Goal: Task Accomplishment & Management: Use online tool/utility

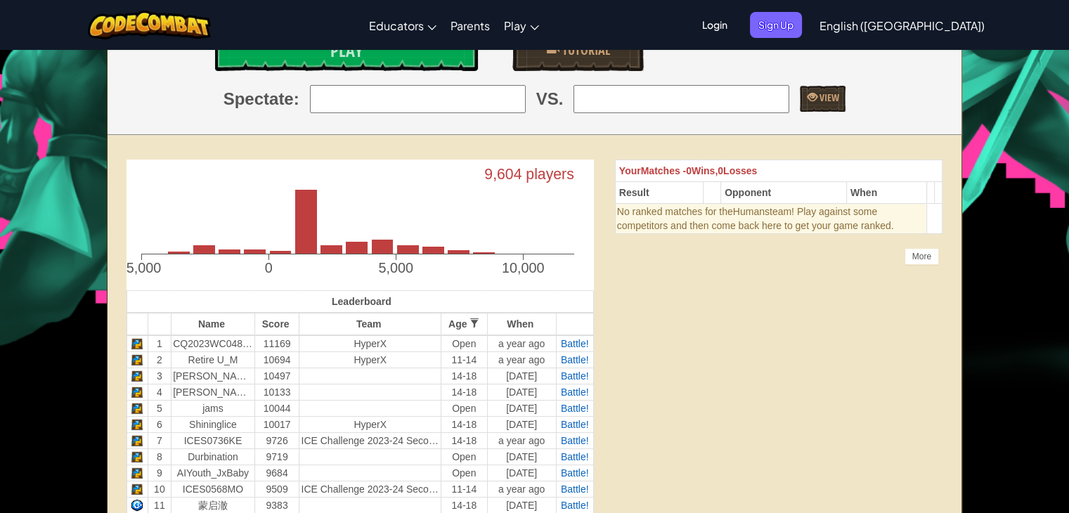
scroll to position [141, 0]
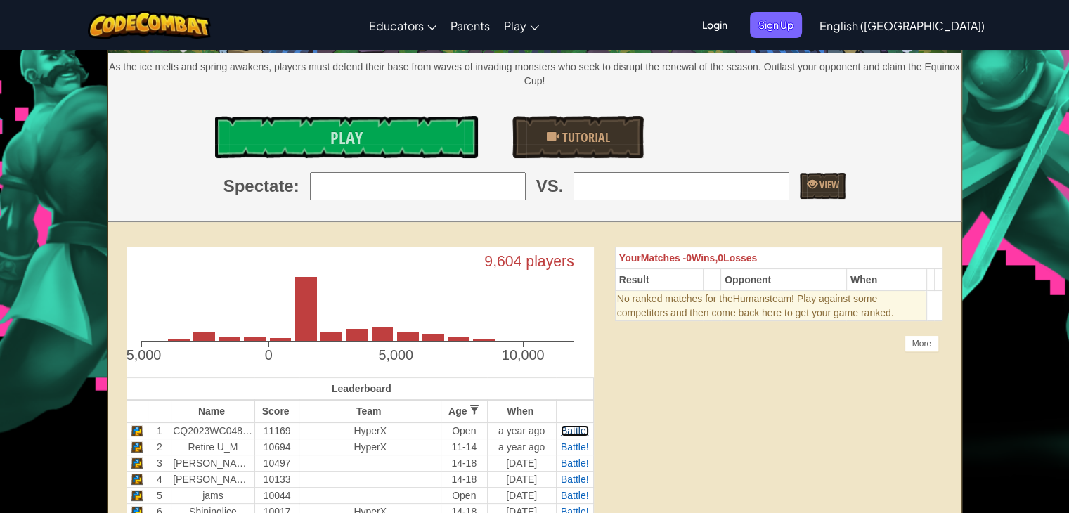
click at [576, 431] on span "Battle!" at bounding box center [575, 430] width 28 height 11
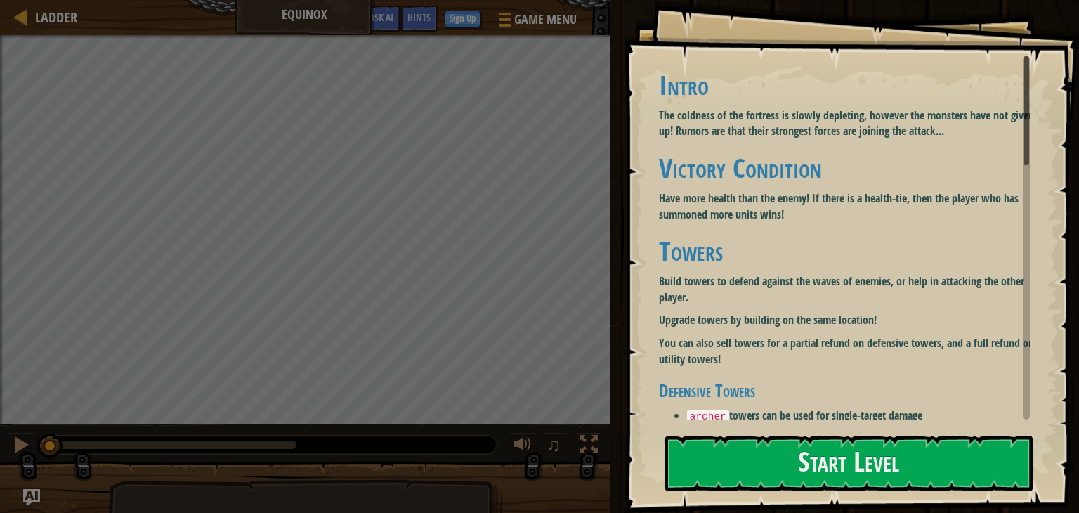
click at [894, 464] on button "Start Level" at bounding box center [849, 464] width 368 height 56
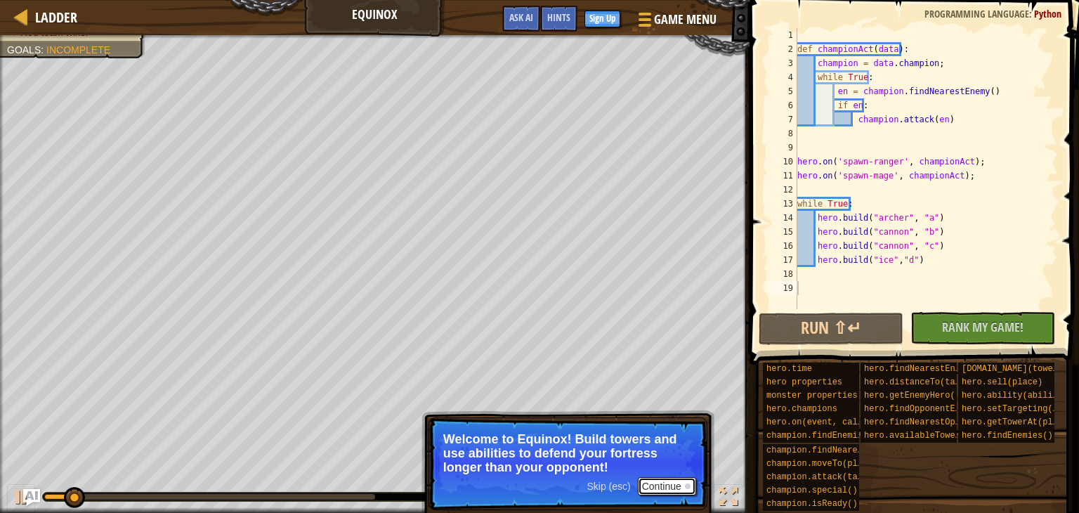
click at [655, 484] on button "Continue" at bounding box center [667, 486] width 58 height 18
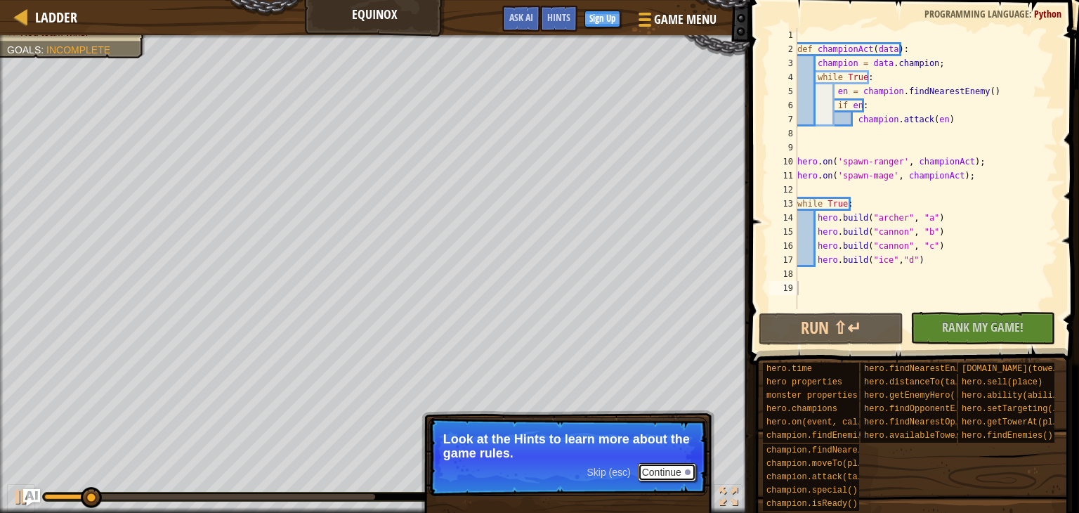
click at [661, 474] on button "Continue" at bounding box center [667, 472] width 58 height 18
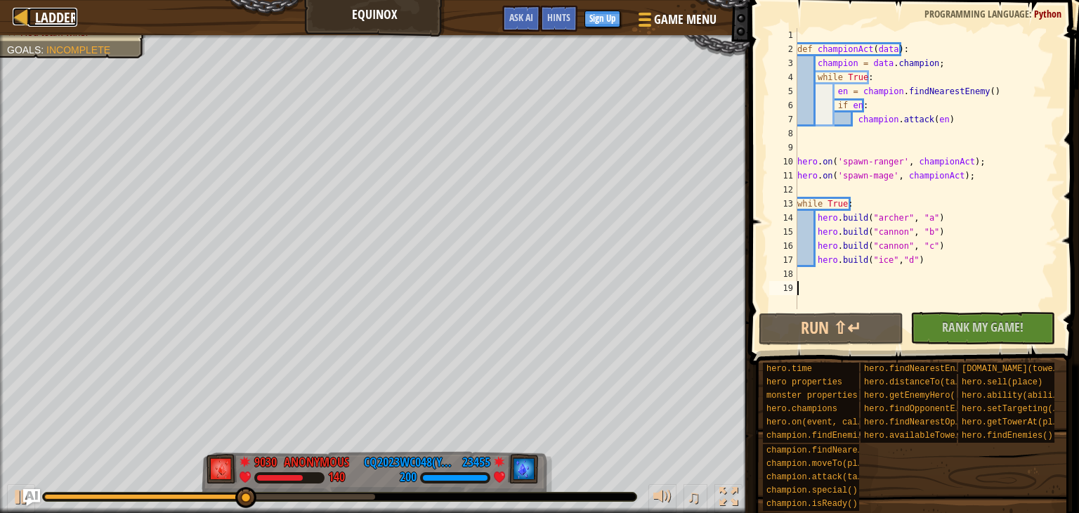
click at [51, 12] on span "Ladder" at bounding box center [56, 17] width 42 height 19
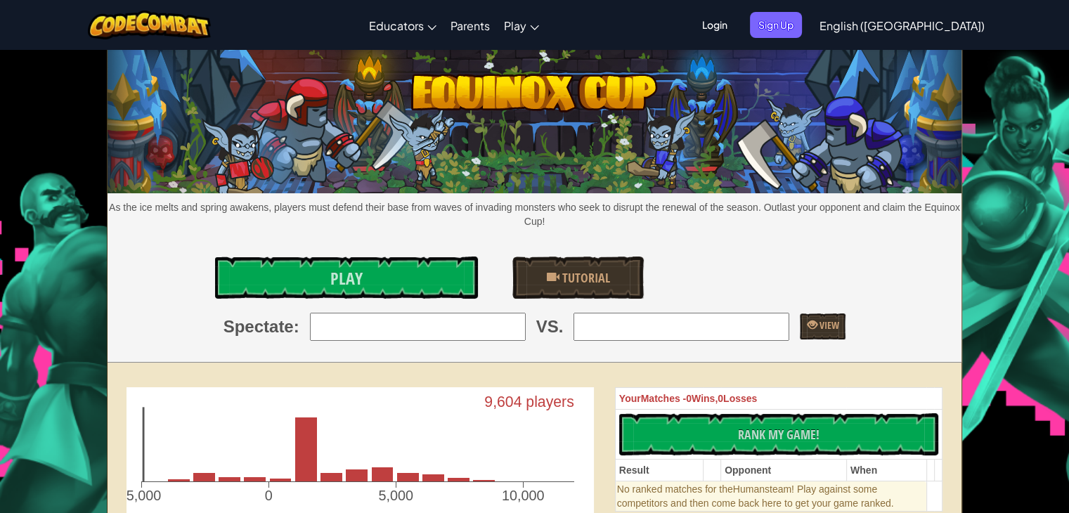
click at [736, 21] on span "Login" at bounding box center [715, 25] width 42 height 26
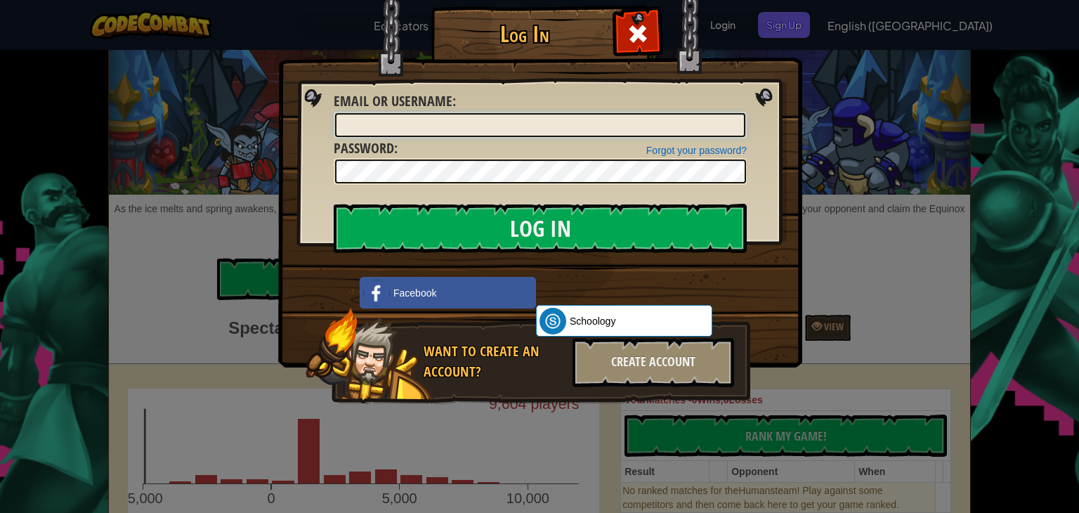
click at [601, 116] on input "Email or Username :" at bounding box center [540, 125] width 410 height 24
click at [376, 124] on input "cnmL-[PERSON_NAME]" at bounding box center [540, 125] width 410 height 24
type input "CNML-[PERSON_NAME]"
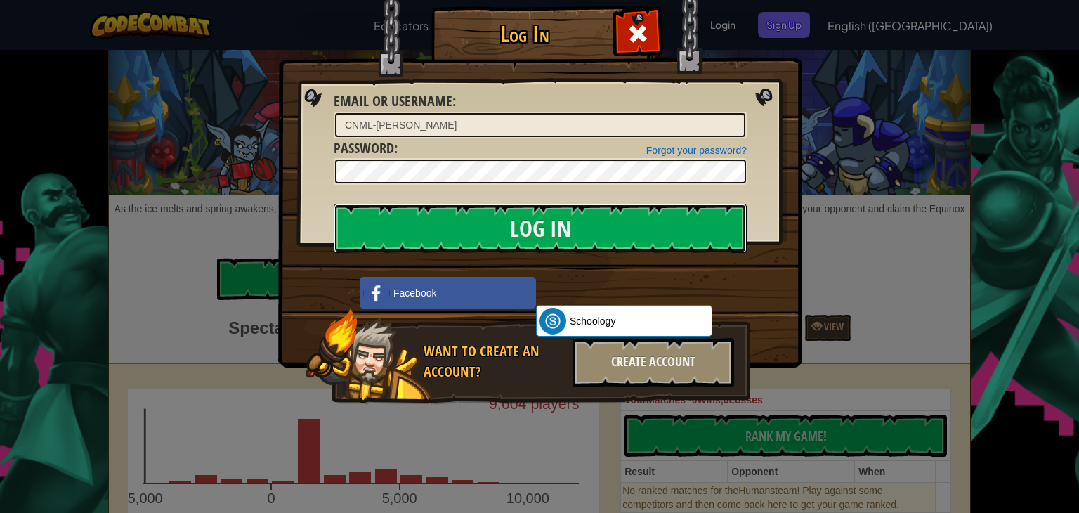
click at [509, 231] on input "Log In" at bounding box center [540, 228] width 413 height 49
